Goal: Task Accomplishment & Management: Manage account settings

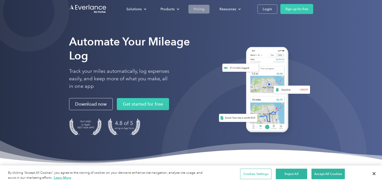
click at [198, 8] on div "Pricing" at bounding box center [198, 9] width 11 height 6
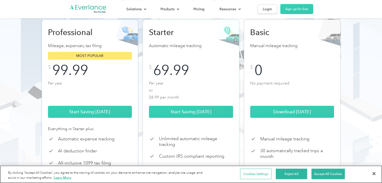
scroll to position [75, 0]
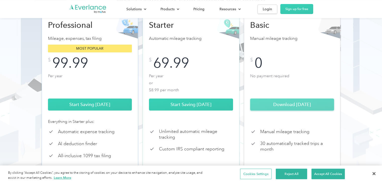
click at [279, 111] on link "Download Today" at bounding box center [292, 105] width 84 height 12
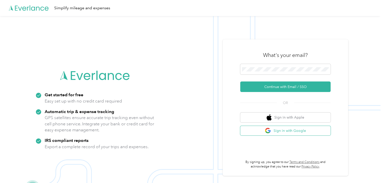
click at [290, 131] on button "Sign in with Google" at bounding box center [285, 131] width 90 height 10
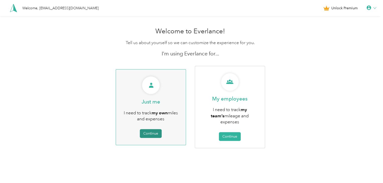
click at [153, 134] on button "Continue" at bounding box center [151, 133] width 22 height 9
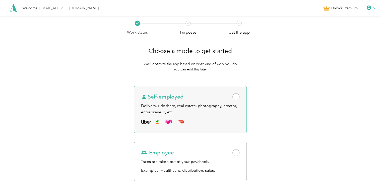
click at [236, 98] on span at bounding box center [236, 96] width 7 height 7
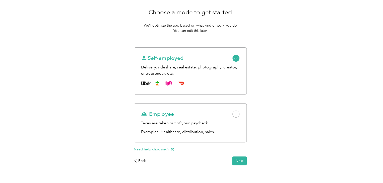
scroll to position [50, 0]
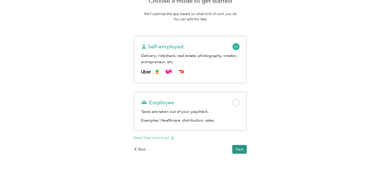
click at [241, 150] on button "Next" at bounding box center [239, 149] width 15 height 9
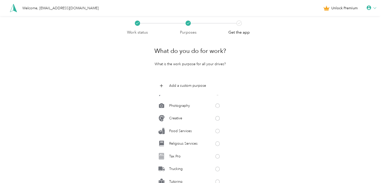
scroll to position [48, 0]
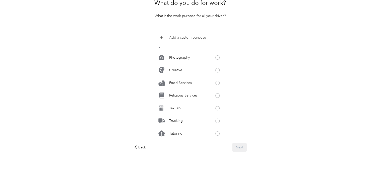
click at [171, 38] on p "Add a custom purpose" at bounding box center [187, 37] width 37 height 5
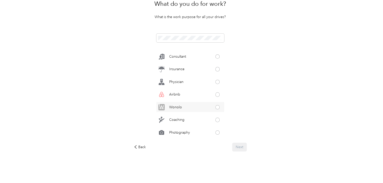
scroll to position [148, 0]
click at [190, 35] on span at bounding box center [190, 38] width 68 height 9
click at [223, 36] on button at bounding box center [220, 37] width 5 height 5
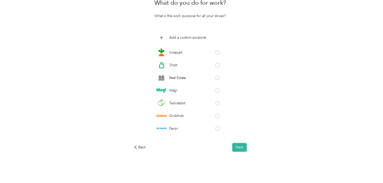
scroll to position [100, 0]
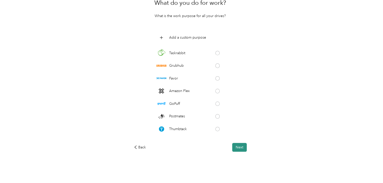
click at [240, 149] on button "Next" at bounding box center [239, 147] width 15 height 9
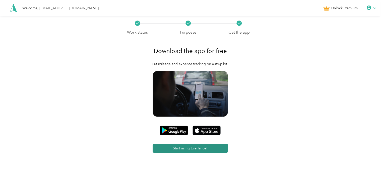
click at [195, 149] on button "Start using Everlance!" at bounding box center [190, 148] width 75 height 9
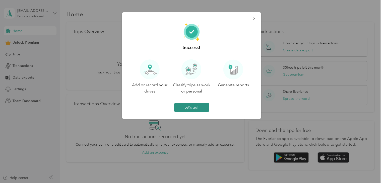
click at [192, 109] on button "Let's go!" at bounding box center [191, 107] width 35 height 9
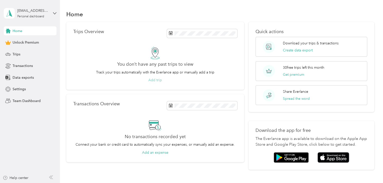
click at [153, 81] on button "Add trip" at bounding box center [155, 80] width 14 height 5
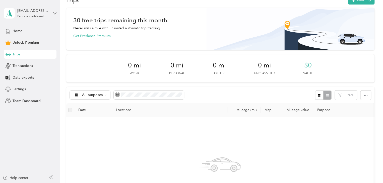
scroll to position [25, 0]
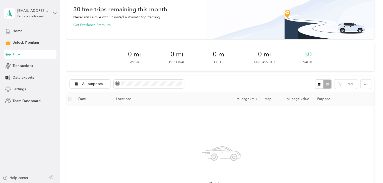
click at [85, 100] on th "Date" at bounding box center [93, 99] width 38 height 14
click at [97, 99] on th "Date" at bounding box center [93, 99] width 38 height 14
click at [83, 99] on th "Date" at bounding box center [93, 99] width 38 height 14
click at [101, 85] on span "All purposes" at bounding box center [92, 84] width 21 height 4
click at [97, 128] on li "Physiotherapist" at bounding box center [90, 126] width 41 height 9
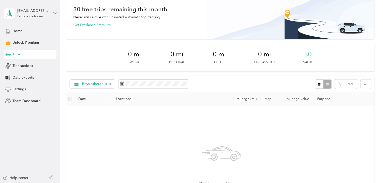
click at [88, 97] on th "Date" at bounding box center [93, 99] width 38 height 14
click at [88, 118] on div "No trips match this filter. Clear filters" at bounding box center [219, 170] width 299 height 120
click at [79, 98] on th "Date" at bounding box center [93, 99] width 38 height 14
click at [70, 98] on label at bounding box center [70, 99] width 4 height 6
click at [71, 100] on label at bounding box center [70, 99] width 4 height 6
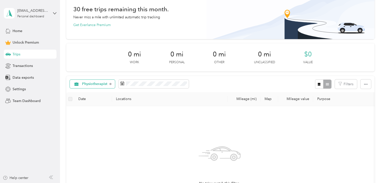
click at [109, 82] on div "Physiotherapist" at bounding box center [92, 84] width 45 height 9
click at [96, 93] on span "All purposes" at bounding box center [98, 93] width 32 height 5
click at [70, 100] on label at bounding box center [70, 99] width 4 height 6
click at [365, 85] on icon "button" at bounding box center [366, 85] width 4 height 4
click at [303, 110] on div "No trips yet. Add a trip" at bounding box center [219, 170] width 299 height 120
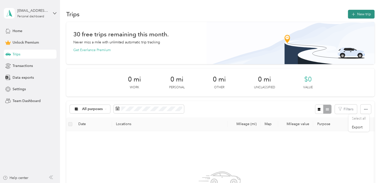
click at [358, 13] on button "New trip" at bounding box center [361, 14] width 27 height 9
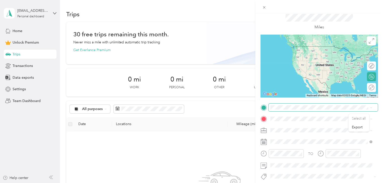
scroll to position [25, 0]
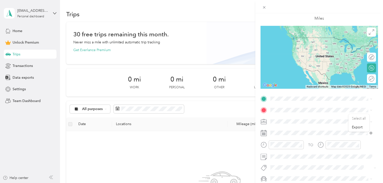
click at [276, 124] on span at bounding box center [323, 122] width 109 height 8
click at [288, 68] on span "Physiotherapist" at bounding box center [284, 67] width 24 height 4
click at [300, 106] on span at bounding box center [323, 110] width 109 height 8
click at [304, 122] on div "UB10 0FL Uxbridge, [GEOGRAPHIC_DATA], [GEOGRAPHIC_DATA], [GEOGRAPHIC_DATA]" at bounding box center [321, 121] width 98 height 15
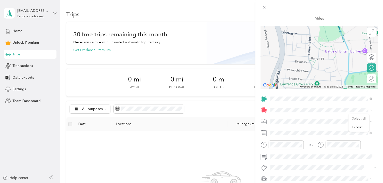
drag, startPoint x: 325, startPoint y: 39, endPoint x: 309, endPoint y: 67, distance: 32.2
click at [309, 67] on div at bounding box center [319, 57] width 117 height 63
click at [308, 56] on div at bounding box center [319, 57] width 117 height 63
click at [288, 94] on div "New Trip Save This trip cannot be edited because it is either under review, app…" at bounding box center [319, 98] width 117 height 213
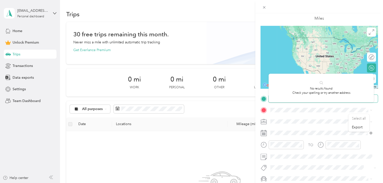
scroll to position [69, 0]
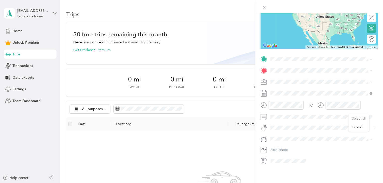
click at [294, 76] on span "[STREET_ADDRESS][PERSON_NAME]" at bounding box center [310, 73] width 60 height 5
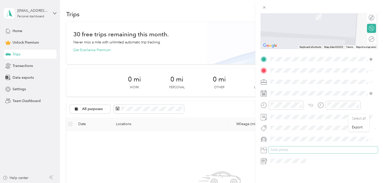
click at [321, 148] on button "Add photo" at bounding box center [323, 150] width 109 height 7
click at [288, 86] on span "HA0 [PERSON_NAME], [GEOGRAPHIC_DATA], [GEOGRAPHIC_DATA], [GEOGRAPHIC_DATA], [GE…" at bounding box center [325, 92] width 91 height 18
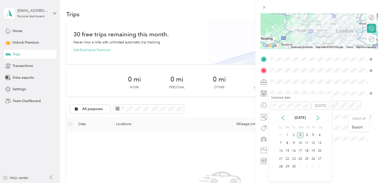
click at [280, 121] on div "[DATE]" at bounding box center [300, 117] width 63 height 9
click at [282, 118] on icon at bounding box center [283, 118] width 3 height 5
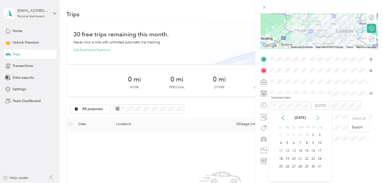
click at [320, 116] on icon at bounding box center [317, 118] width 5 height 5
click at [282, 166] on div "29" at bounding box center [281, 167] width 7 height 6
click at [269, 135] on span at bounding box center [323, 139] width 109 height 8
click at [378, 97] on form "New Trip Save This trip cannot be edited because it is either under review, app…" at bounding box center [319, 58] width 128 height 213
click at [264, 159] on icon at bounding box center [263, 161] width 3 height 4
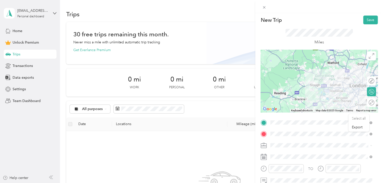
scroll to position [0, 0]
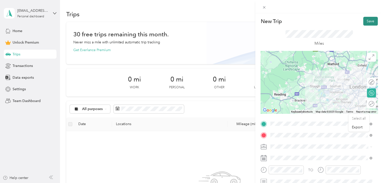
click at [366, 19] on button "Save" at bounding box center [370, 21] width 15 height 9
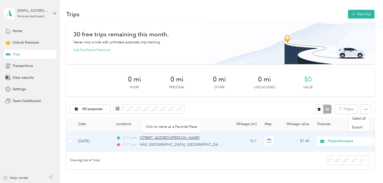
click at [151, 138] on span "[STREET_ADDRESS][PERSON_NAME]" at bounding box center [170, 138] width 60 height 4
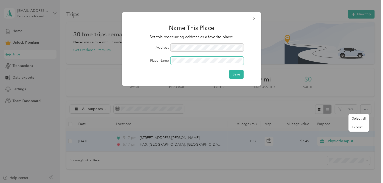
click at [189, 58] on span at bounding box center [207, 61] width 73 height 8
click at [239, 74] on button "Save" at bounding box center [236, 74] width 15 height 9
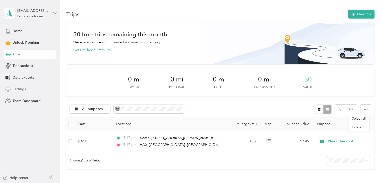
click at [22, 87] on span "Settings" at bounding box center [19, 89] width 13 height 5
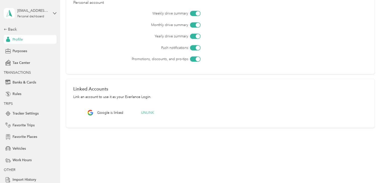
scroll to position [180, 0]
click at [194, 46] on div at bounding box center [195, 46] width 11 height 5
click at [196, 60] on div at bounding box center [198, 58] width 5 height 5
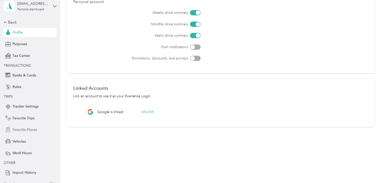
scroll to position [14, 0]
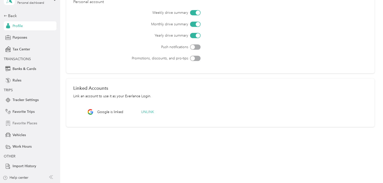
click at [29, 124] on span "Favorite Places" at bounding box center [25, 123] width 25 height 5
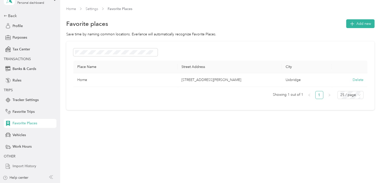
click at [20, 165] on span "Import History" at bounding box center [25, 166] width 24 height 5
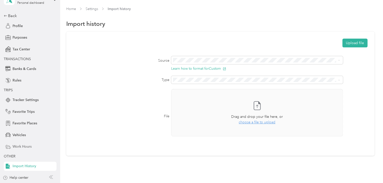
click at [21, 147] on span "Work Hours" at bounding box center [22, 146] width 19 height 5
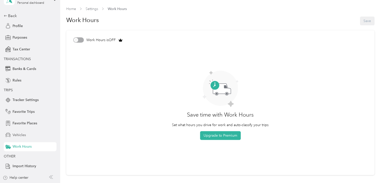
click at [20, 136] on span "Vehicles" at bounding box center [19, 135] width 13 height 5
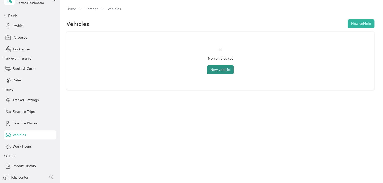
click at [213, 70] on button "New vehicle" at bounding box center [220, 70] width 27 height 9
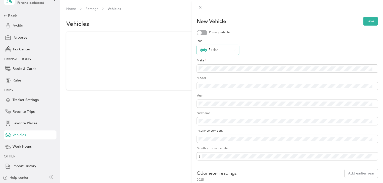
click at [211, 50] on div "Sedan" at bounding box center [215, 50] width 31 height 7
click at [202, 33] on div at bounding box center [202, 32] width 11 height 5
click at [217, 53] on div "Sedan" at bounding box center [218, 50] width 42 height 10
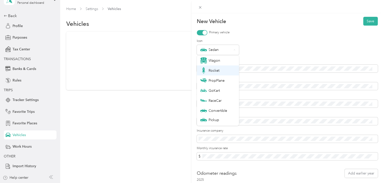
scroll to position [18, 0]
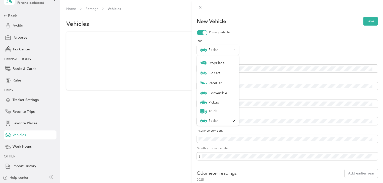
click at [293, 53] on div "Sedan" at bounding box center [287, 50] width 181 height 10
click at [290, 74] on form "New Vehicle Save Primary vehicle Icon Sedan Make * Model Year Nickname Insuranc…" at bounding box center [287, 104] width 181 height 175
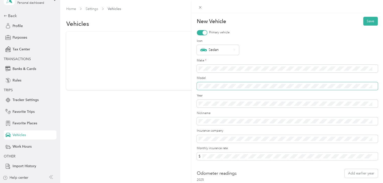
click at [213, 83] on span at bounding box center [287, 86] width 181 height 8
click at [216, 101] on span at bounding box center [287, 104] width 181 height 8
click at [217, 106] on span at bounding box center [287, 104] width 181 height 8
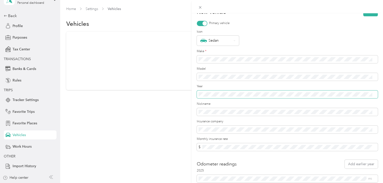
scroll to position [0, 0]
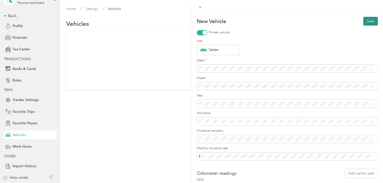
click at [363, 19] on button "Save" at bounding box center [370, 21] width 15 height 9
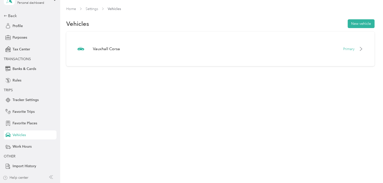
click at [21, 179] on div "Help center" at bounding box center [16, 177] width 26 height 5
click at [13, 80] on span "Rules" at bounding box center [17, 80] width 9 height 5
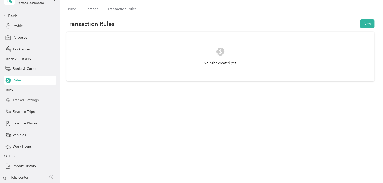
click at [24, 101] on span "Tracker Settings" at bounding box center [26, 99] width 26 height 5
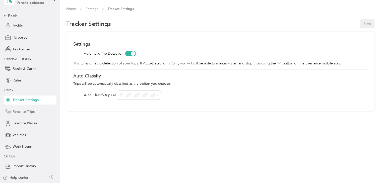
click at [17, 113] on span "Favorite Trips" at bounding box center [24, 111] width 22 height 5
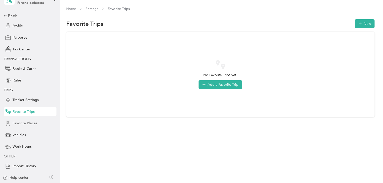
click at [17, 122] on span "Favorite Places" at bounding box center [25, 123] width 25 height 5
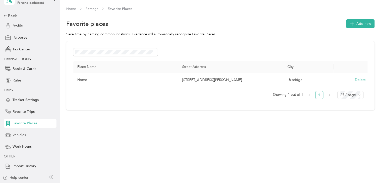
click at [17, 136] on span "Vehicles" at bounding box center [19, 135] width 13 height 5
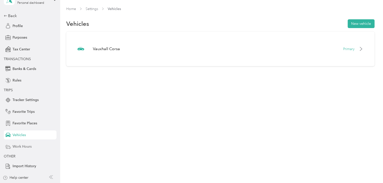
click at [18, 143] on div "Work Hours" at bounding box center [30, 146] width 53 height 9
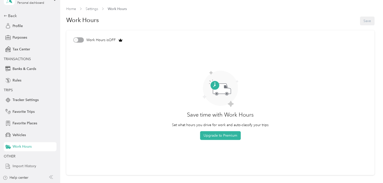
click at [22, 164] on span "Import History" at bounding box center [25, 166] width 24 height 5
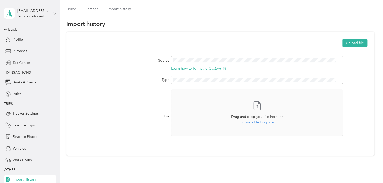
click at [27, 63] on span "Tax Center" at bounding box center [22, 62] width 18 height 5
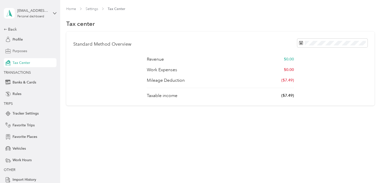
click at [28, 51] on div "Purposes" at bounding box center [30, 51] width 53 height 9
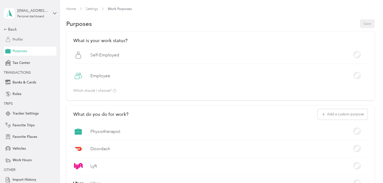
click at [23, 40] on div "Profile" at bounding box center [30, 39] width 53 height 9
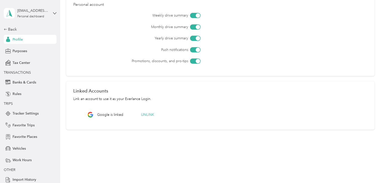
scroll to position [180, 0]
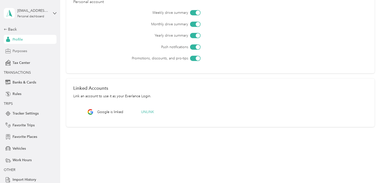
click at [29, 55] on div "Purposes" at bounding box center [30, 51] width 53 height 9
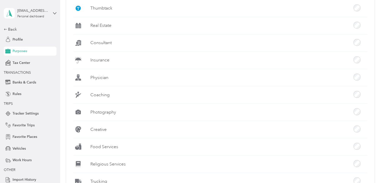
scroll to position [431, 0]
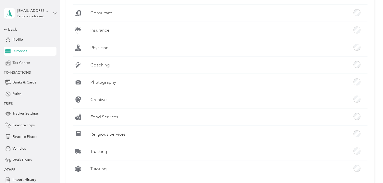
click at [20, 62] on span "Tax Center" at bounding box center [22, 62] width 18 height 5
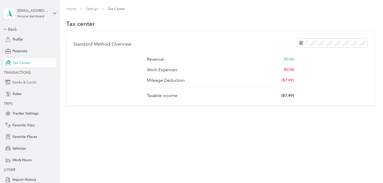
click at [20, 85] on span "Banks & Cards" at bounding box center [25, 82] width 24 height 5
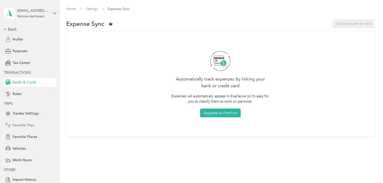
scroll to position [14, 0]
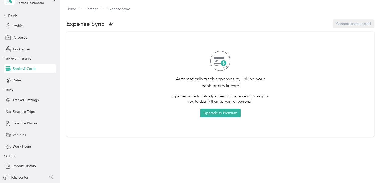
click at [19, 132] on div "Vehicles" at bounding box center [30, 135] width 53 height 9
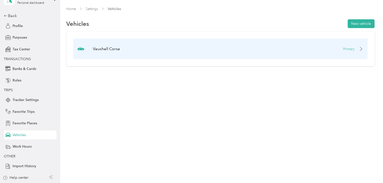
click at [360, 49] on div "Primary" at bounding box center [353, 48] width 20 height 5
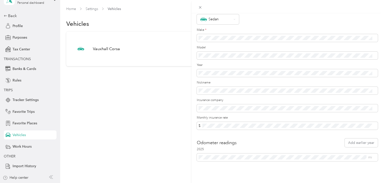
scroll to position [34, 0]
click at [126, 102] on div "Update Vehicle Save Primary vehicle Icon Sedan Make * Model Year Nickname Insur…" at bounding box center [191, 91] width 383 height 183
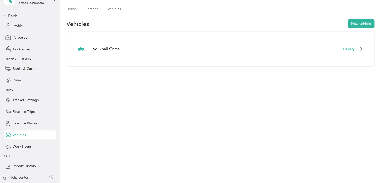
click at [13, 78] on span "Rules" at bounding box center [17, 80] width 9 height 5
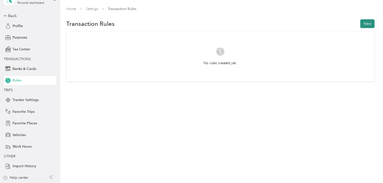
click at [368, 25] on button "New" at bounding box center [367, 23] width 14 height 9
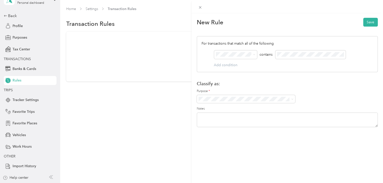
click at [301, 85] on h1 "Classify as:" at bounding box center [287, 83] width 181 height 5
click at [289, 77] on form "New Rule Save For transactions that match all of the following AND contains Add…" at bounding box center [287, 72] width 181 height 111
click at [31, 100] on div "New Rule Save For transactions that match all of the following AND contains Add…" at bounding box center [191, 91] width 383 height 183
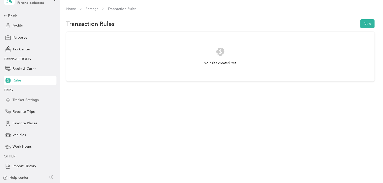
click at [29, 100] on span "Tracker Settings" at bounding box center [26, 99] width 26 height 5
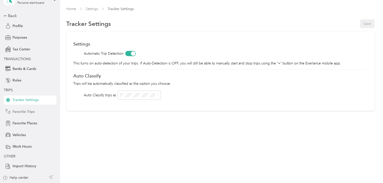
click at [28, 111] on span "Favorite Trips" at bounding box center [24, 111] width 22 height 5
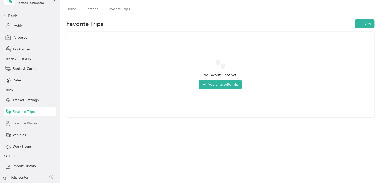
click at [26, 124] on span "Favorite Places" at bounding box center [25, 123] width 25 height 5
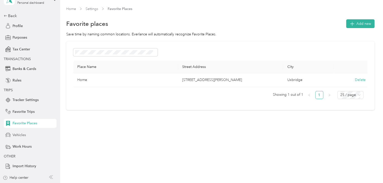
click at [14, 138] on div "Vehicles" at bounding box center [30, 135] width 53 height 9
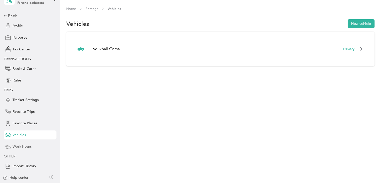
click at [14, 149] on div "Work Hours" at bounding box center [30, 146] width 53 height 9
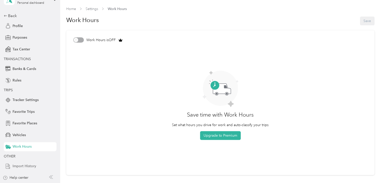
click at [22, 167] on span "Import History" at bounding box center [25, 166] width 24 height 5
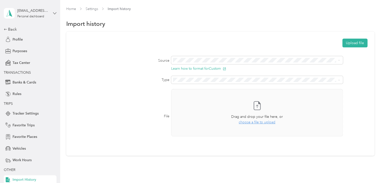
click at [54, 12] on icon at bounding box center [55, 14] width 4 height 4
click at [49, 75] on span "TRANSACTIONS" at bounding box center [29, 72] width 50 height 5
click at [22, 63] on span "Tax Center" at bounding box center [22, 62] width 18 height 5
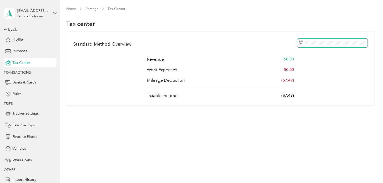
click at [330, 39] on span at bounding box center [332, 43] width 70 height 9
click at [331, 46] on span at bounding box center [332, 43] width 70 height 9
click at [33, 49] on div "Purposes" at bounding box center [30, 51] width 53 height 9
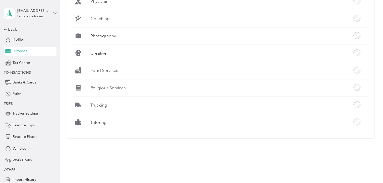
scroll to position [487, 0]
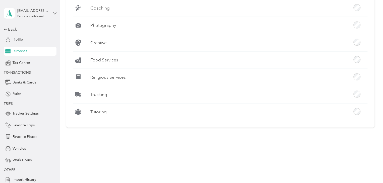
click at [16, 40] on span "Profile" at bounding box center [18, 39] width 10 height 5
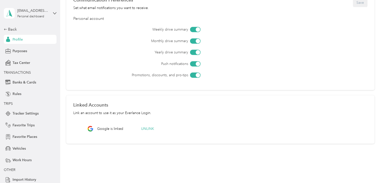
scroll to position [154, 0]
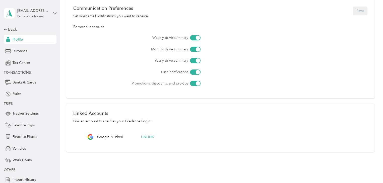
click at [195, 80] on div "Weekly drive summary Monthly drive summary Yearly drive summary Push notificati…" at bounding box center [220, 60] width 294 height 51
click at [197, 83] on div at bounding box center [198, 83] width 5 height 5
click at [197, 73] on div at bounding box center [198, 72] width 5 height 5
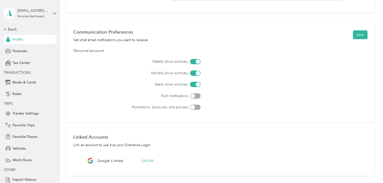
scroll to position [104, 0]
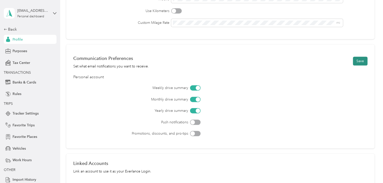
click at [359, 62] on button "Save" at bounding box center [360, 61] width 15 height 9
click at [13, 83] on span "Banks & Cards" at bounding box center [25, 82] width 24 height 5
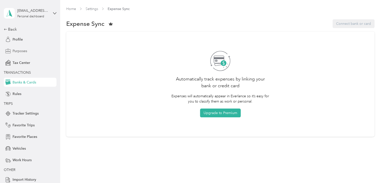
click at [29, 50] on div "Purposes" at bounding box center [30, 51] width 53 height 9
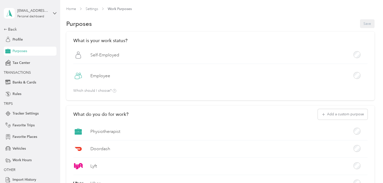
click at [323, 62] on div "Self-Employed" at bounding box center [220, 57] width 294 height 14
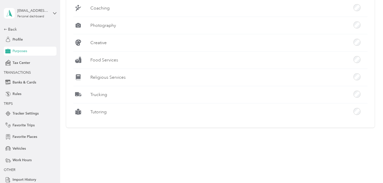
scroll to position [14, 0]
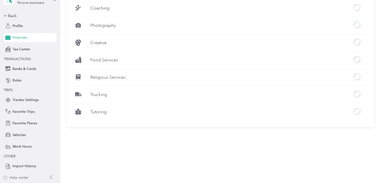
click at [23, 176] on div "Help center" at bounding box center [16, 177] width 26 height 5
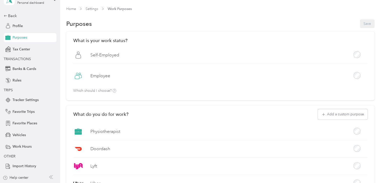
scroll to position [0, 0]
